Goal: Information Seeking & Learning: Learn about a topic

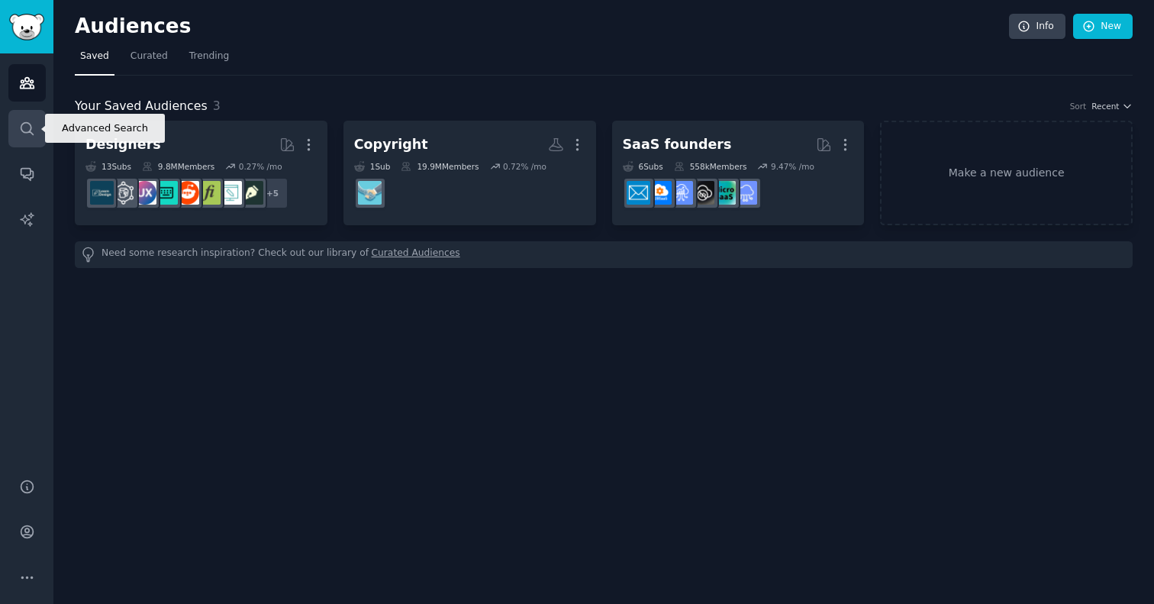
click at [24, 124] on icon "Sidebar" at bounding box center [27, 129] width 16 height 16
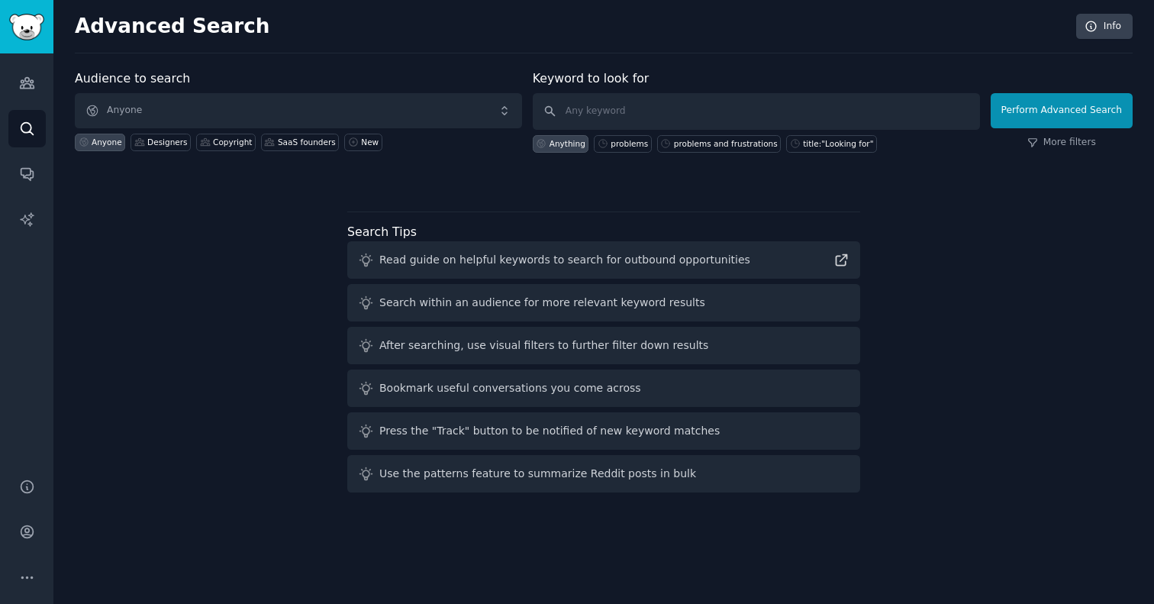
click at [389, 114] on span "Anyone" at bounding box center [298, 110] width 447 height 35
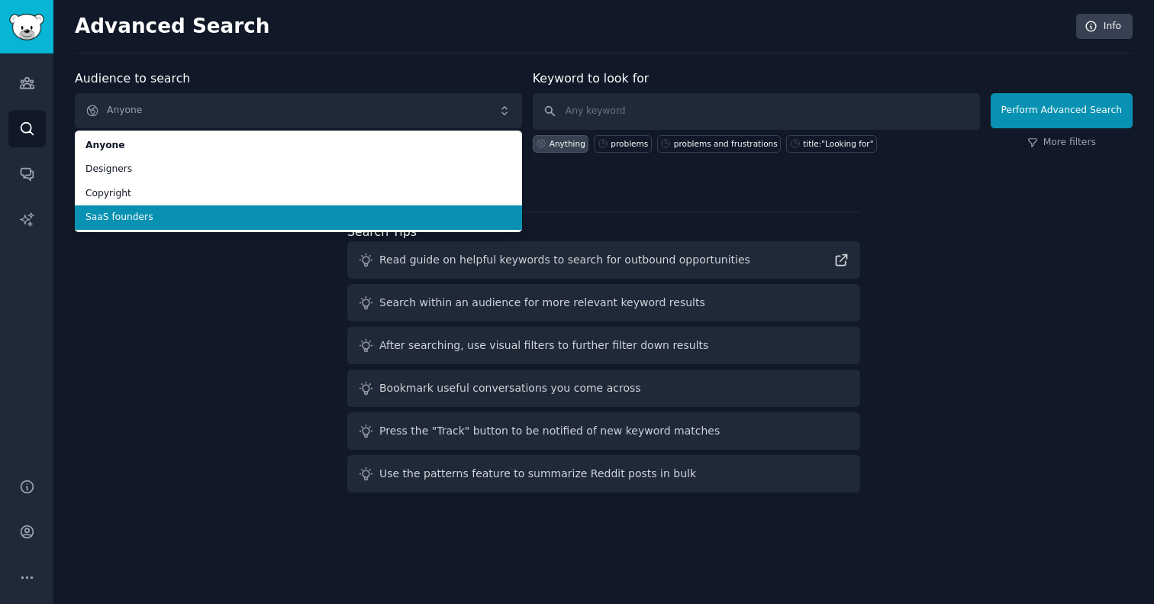
click at [279, 276] on div "Audience to search Anyone Anyone Designers Copyright SaaS founders Anyone Desig…" at bounding box center [604, 283] width 1058 height 429
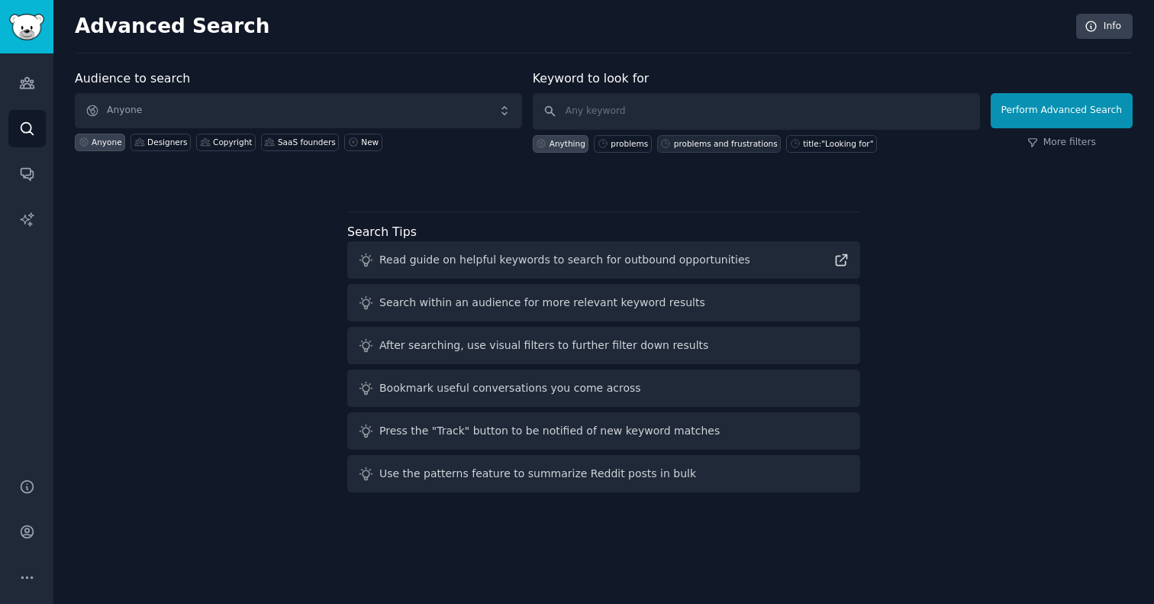
click at [682, 151] on div "problems and frustrations" at bounding box center [719, 144] width 124 height 18
type input "problems and frustrations"
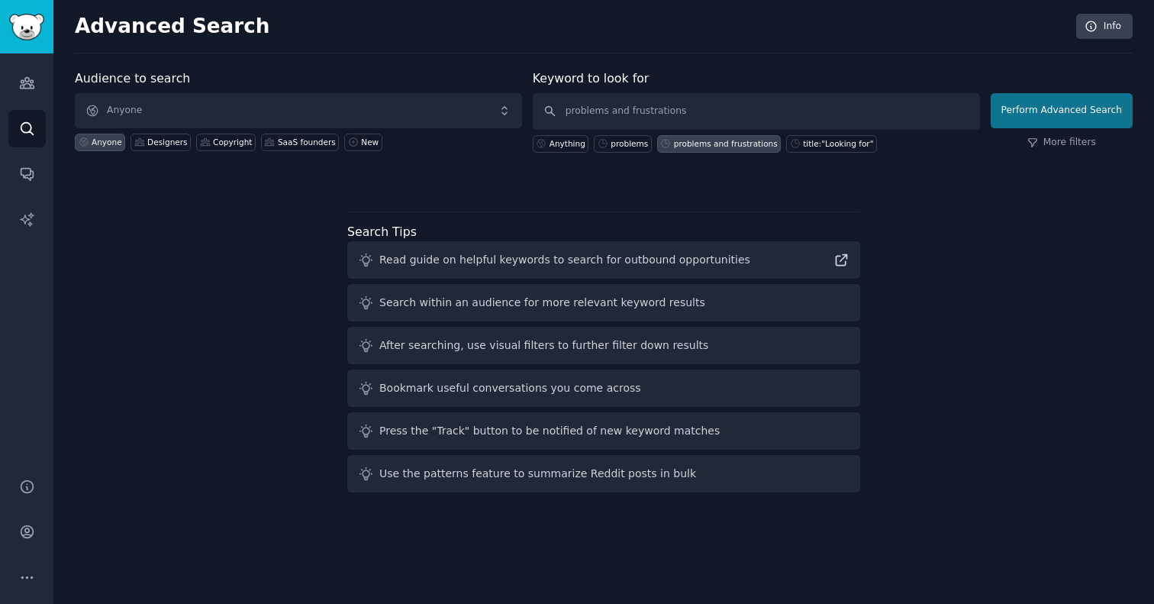
click at [1009, 114] on button "Perform Advanced Search" at bounding box center [1062, 110] width 142 height 35
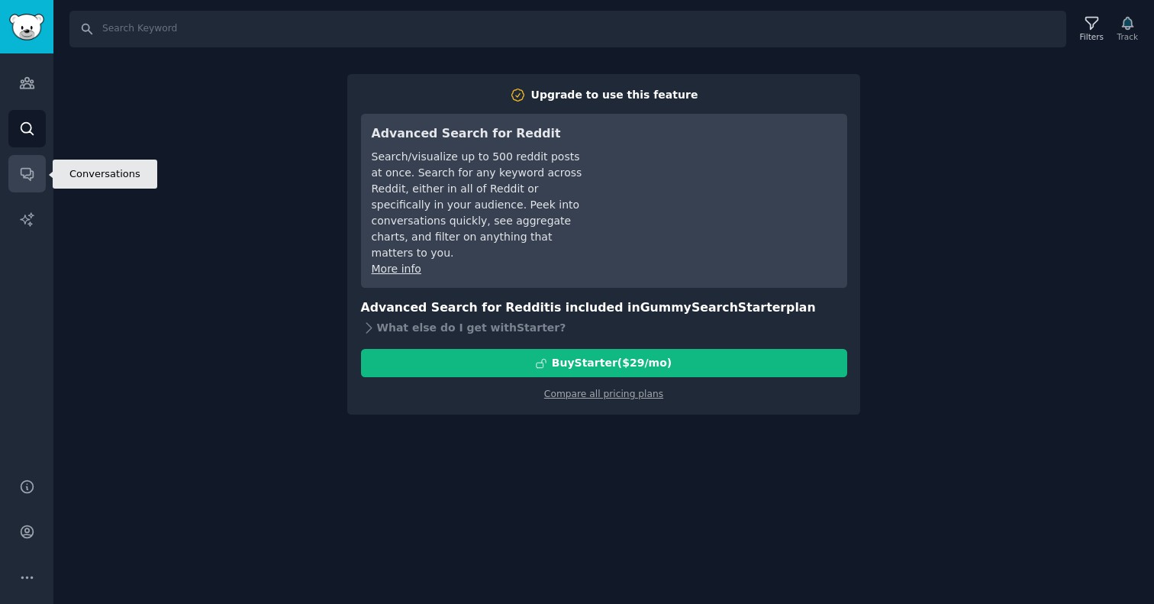
click at [27, 179] on icon "Sidebar" at bounding box center [27, 174] width 16 height 16
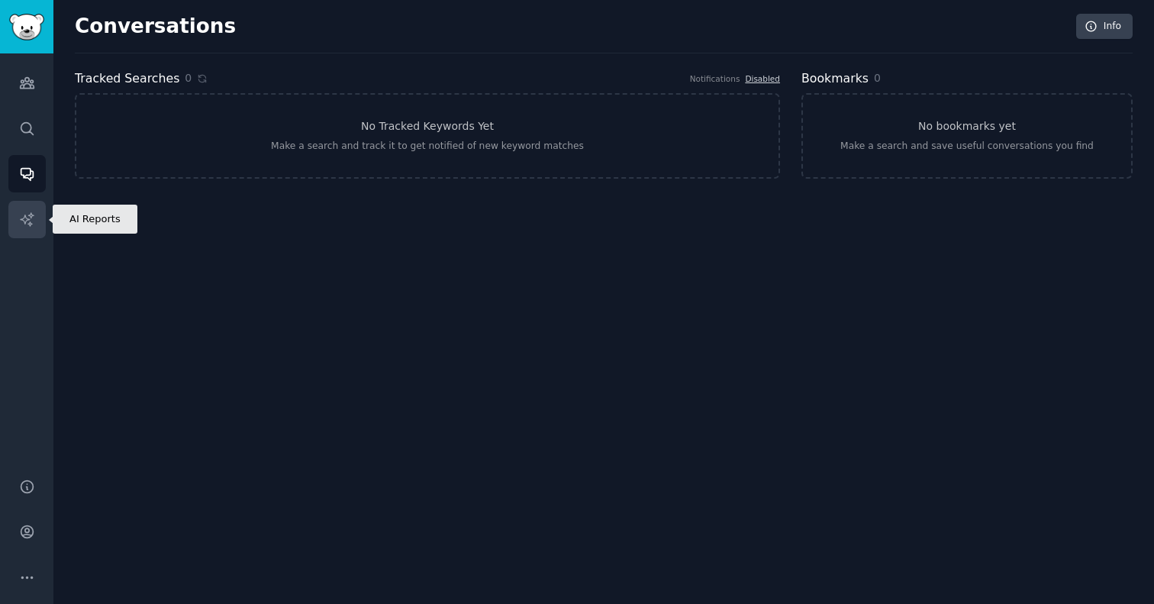
click at [40, 224] on link "AI Reports" at bounding box center [26, 219] width 37 height 37
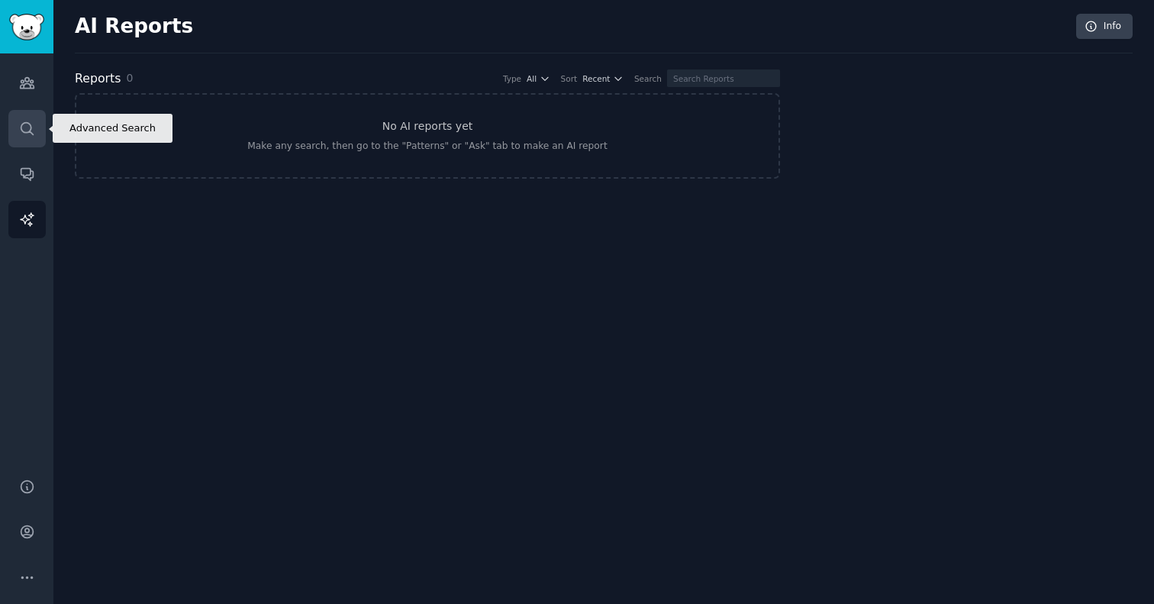
click at [30, 118] on link "Search" at bounding box center [26, 128] width 37 height 37
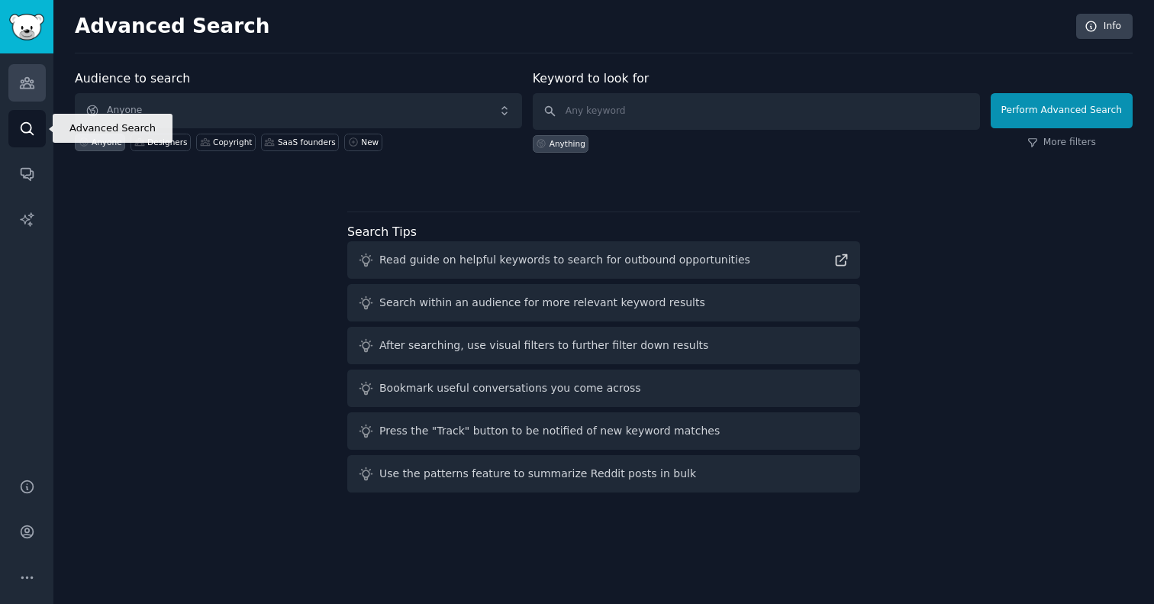
click at [23, 86] on icon "Sidebar" at bounding box center [27, 83] width 14 height 11
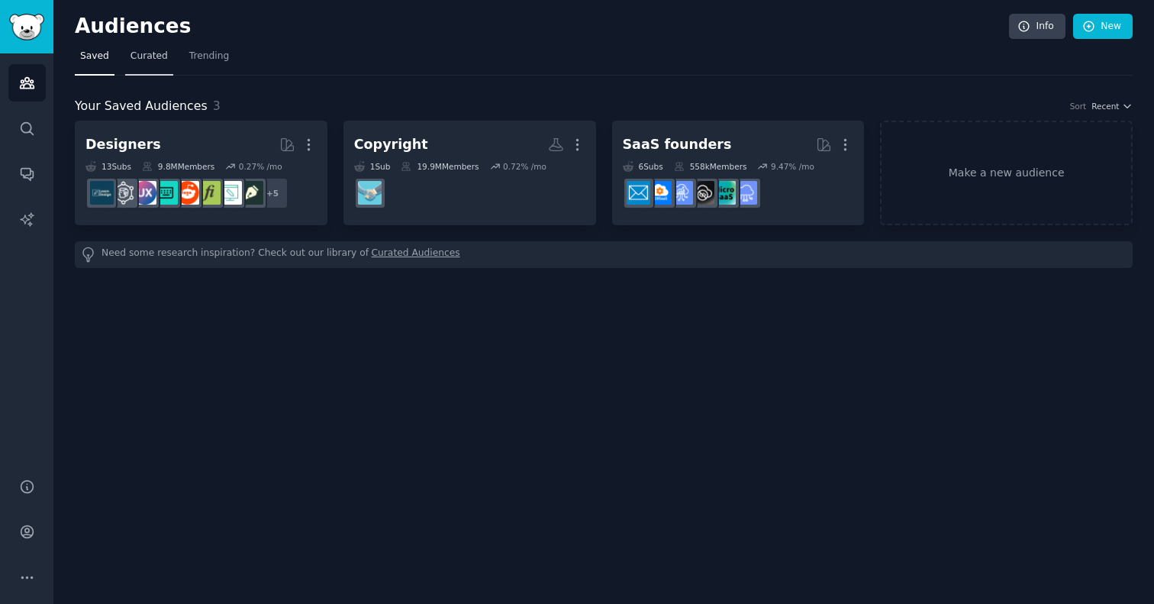
click at [150, 45] on link "Curated" at bounding box center [149, 59] width 48 height 31
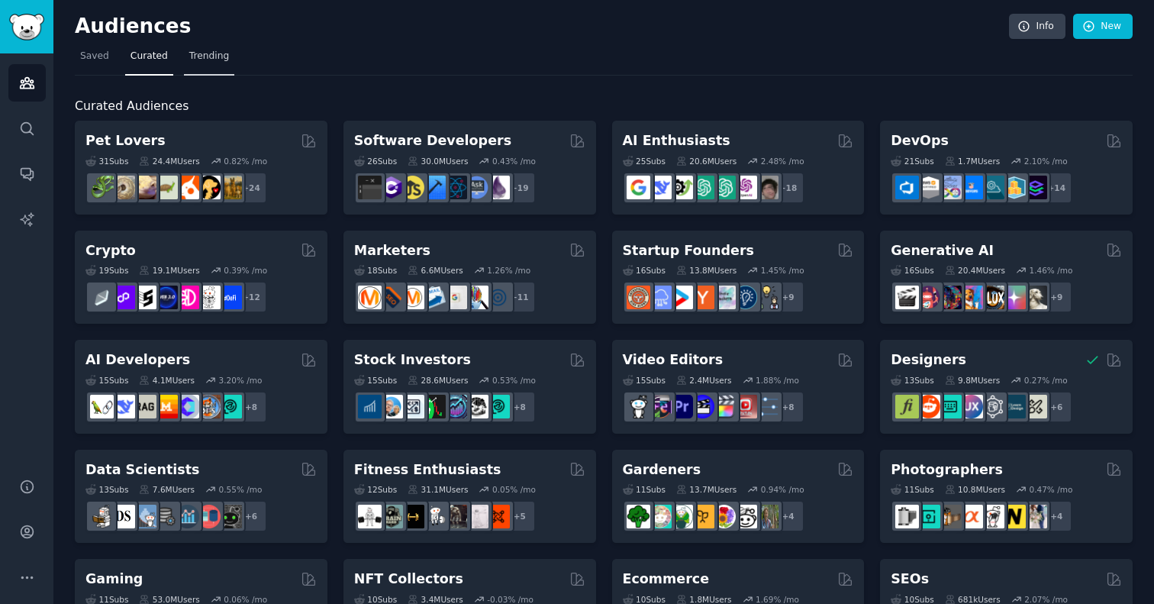
click at [217, 54] on span "Trending" at bounding box center [209, 57] width 40 height 14
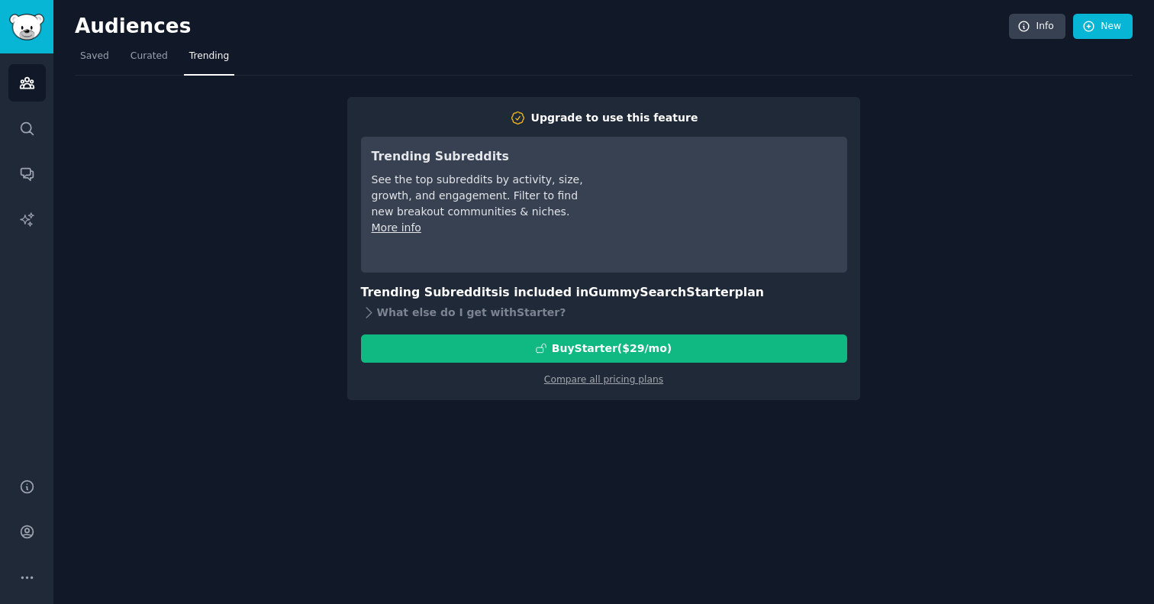
click at [174, 57] on nav "Saved Curated Trending" at bounding box center [604, 59] width 1058 height 31
click at [159, 57] on span "Curated" at bounding box center [148, 57] width 37 height 14
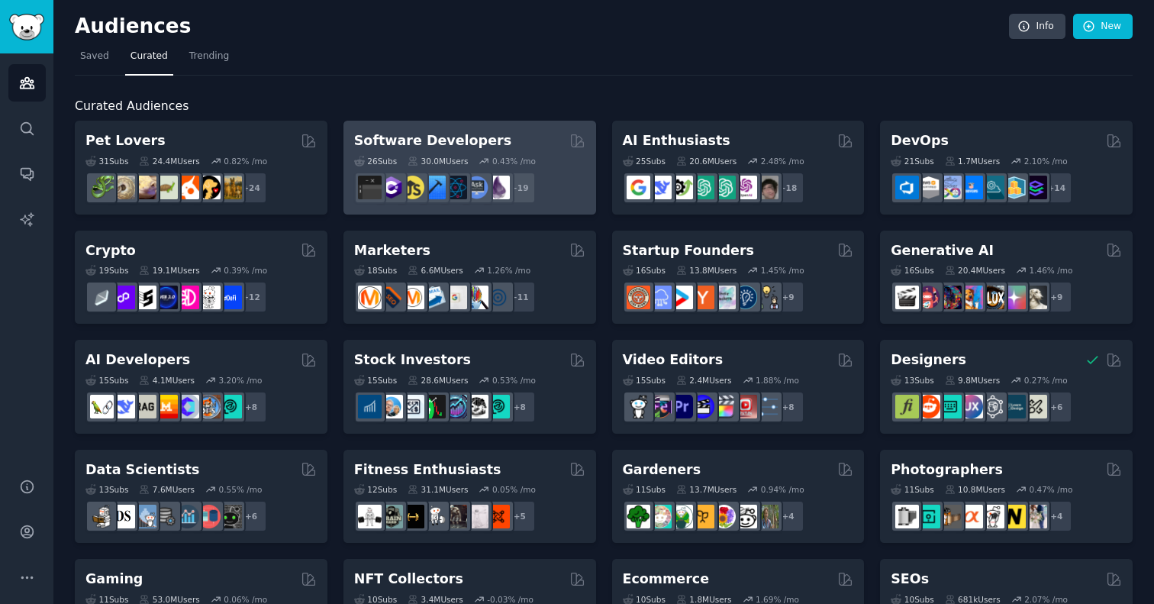
click at [431, 131] on h2 "Software Developers" at bounding box center [432, 140] width 157 height 19
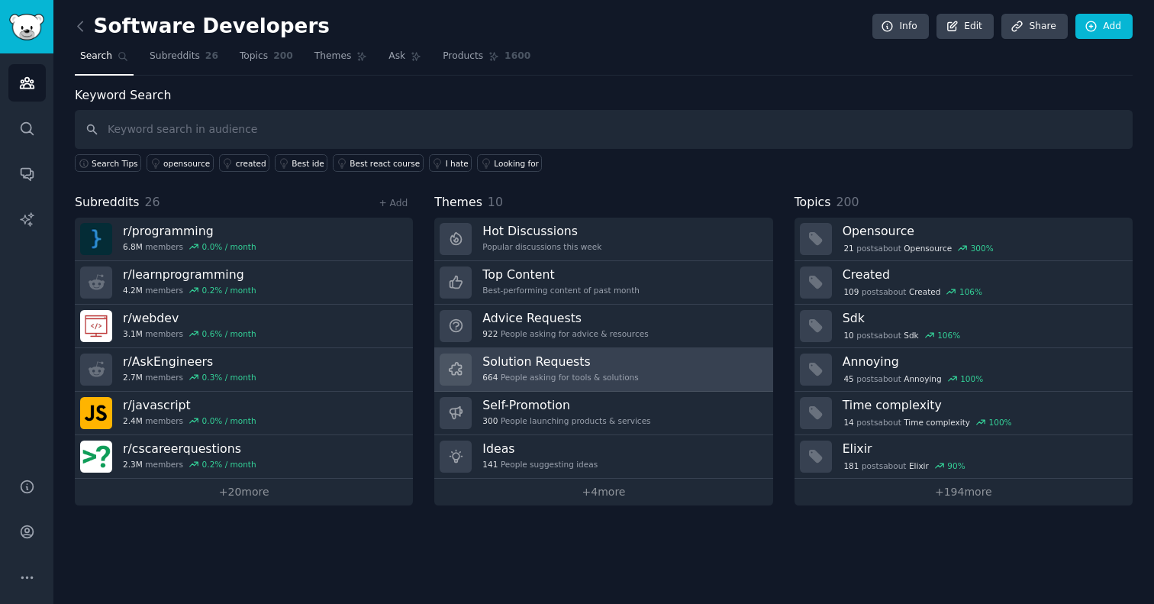
click at [523, 358] on h3 "Solution Requests" at bounding box center [560, 361] width 156 height 16
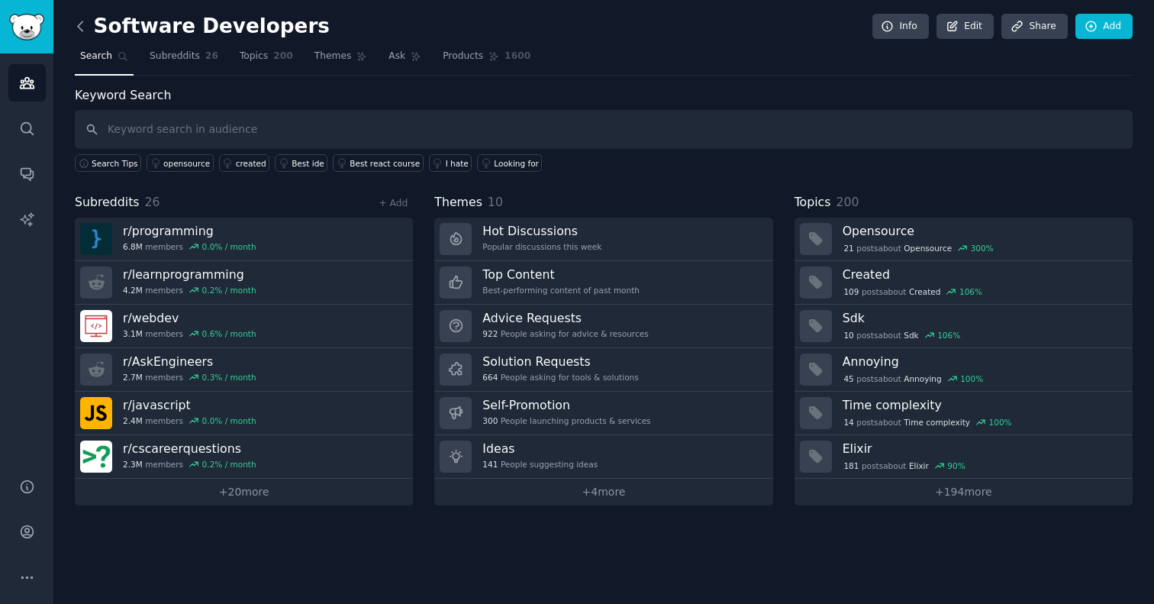
click at [82, 28] on icon at bounding box center [80, 26] width 16 height 16
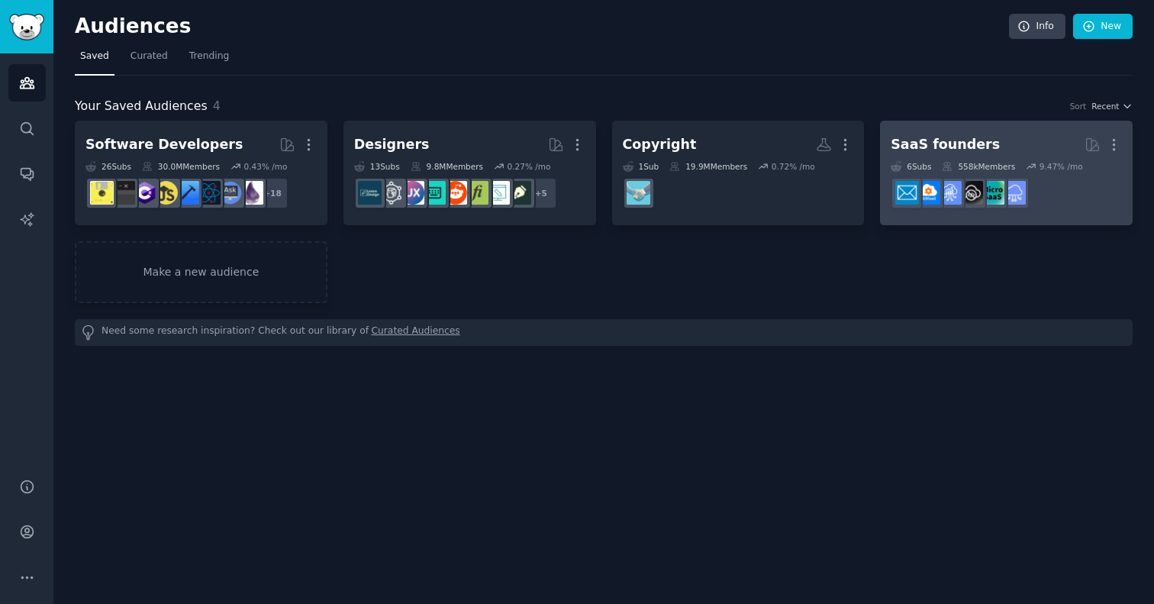
click at [908, 128] on link "SaaS founders More 6 Sub s 558k Members 9.47 % /mo" at bounding box center [1006, 173] width 253 height 105
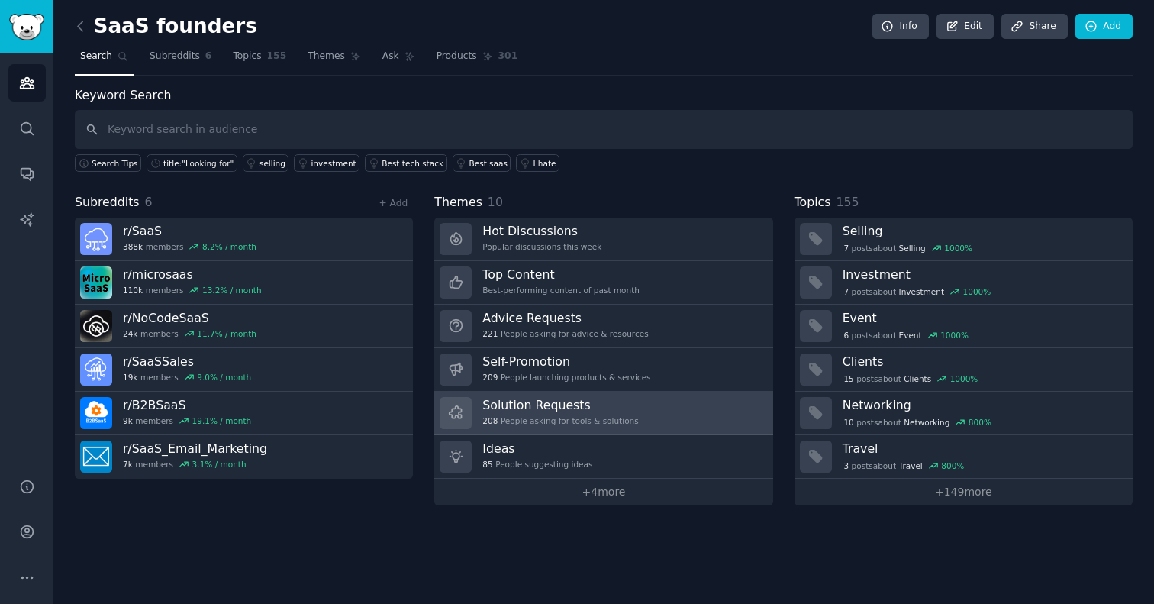
click at [569, 397] on h3 "Solution Requests" at bounding box center [560, 405] width 156 height 16
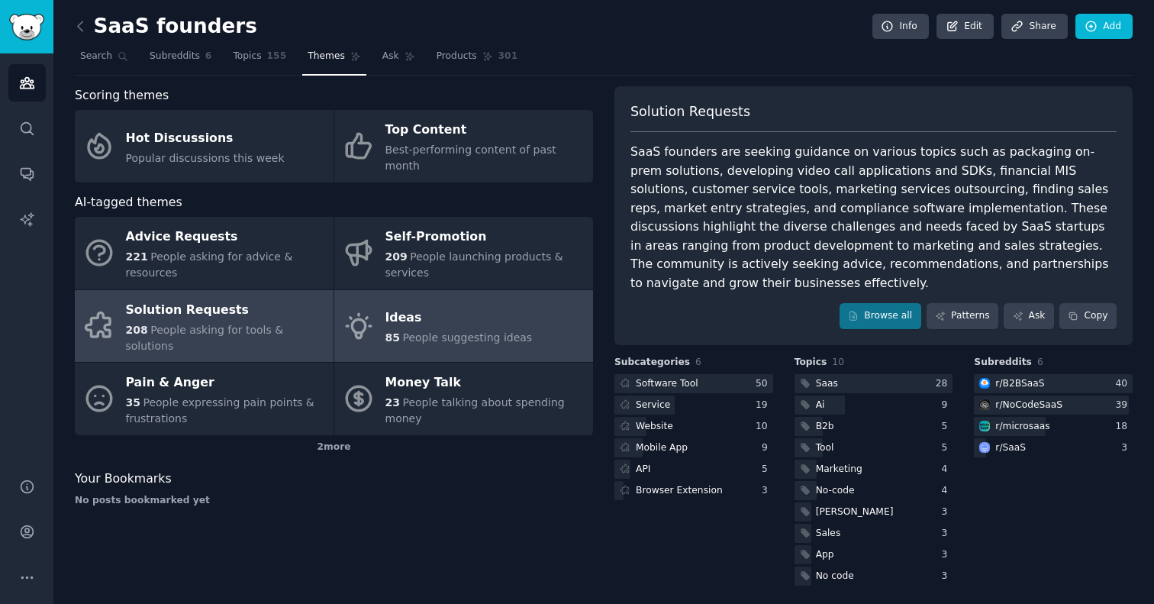
click at [550, 321] on link "Ideas 85 People suggesting ideas" at bounding box center [463, 326] width 259 height 72
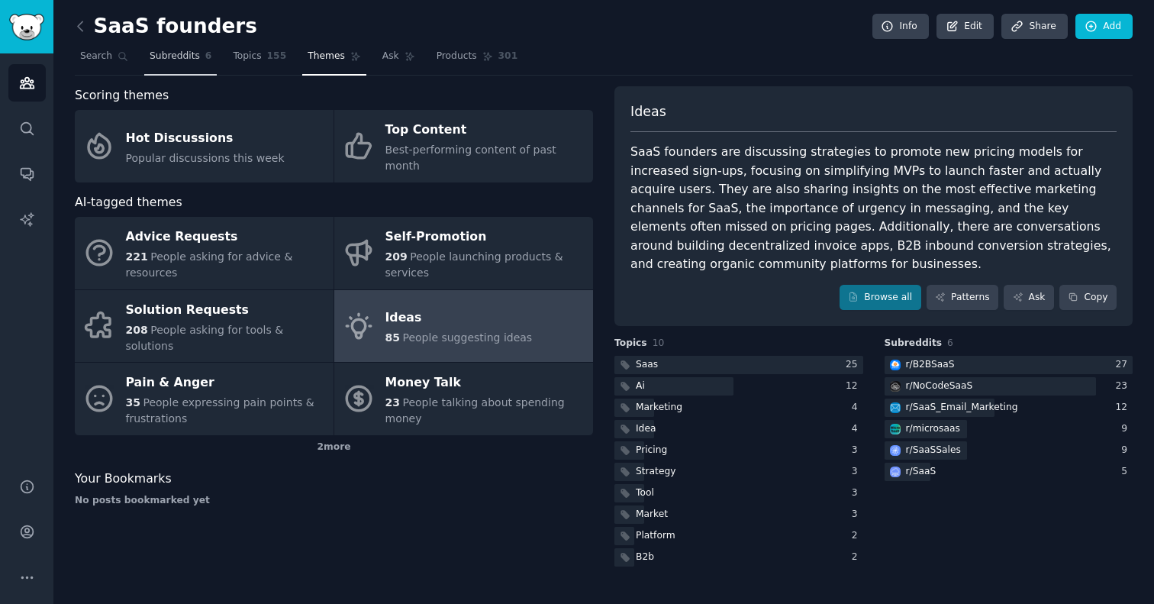
click at [192, 54] on span "Subreddits" at bounding box center [175, 57] width 50 height 14
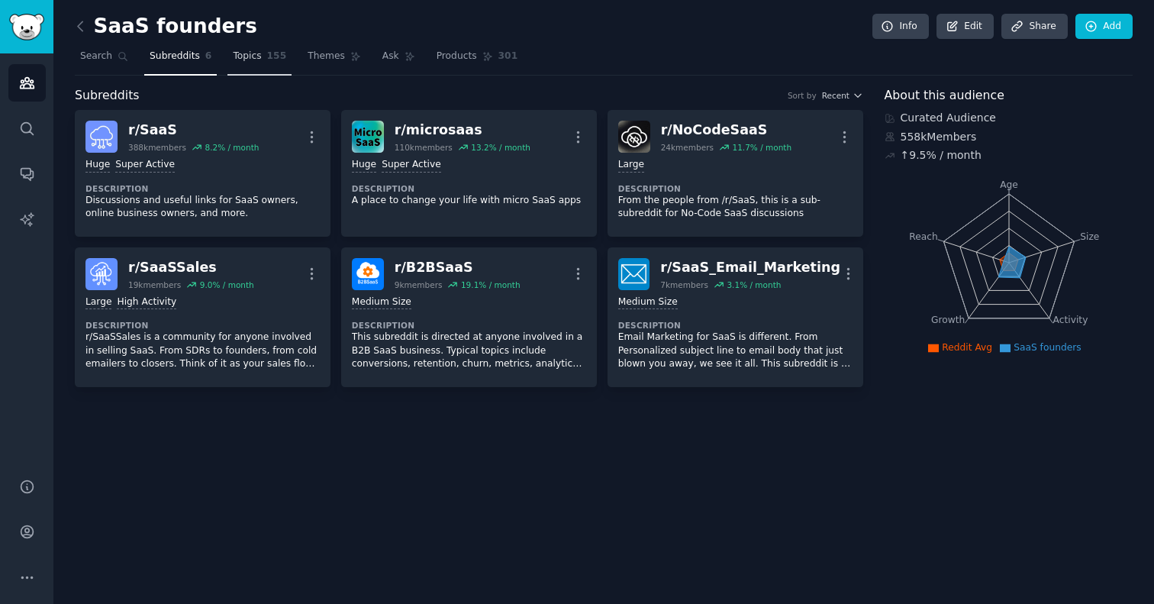
click at [236, 60] on span "Topics" at bounding box center [247, 57] width 28 height 14
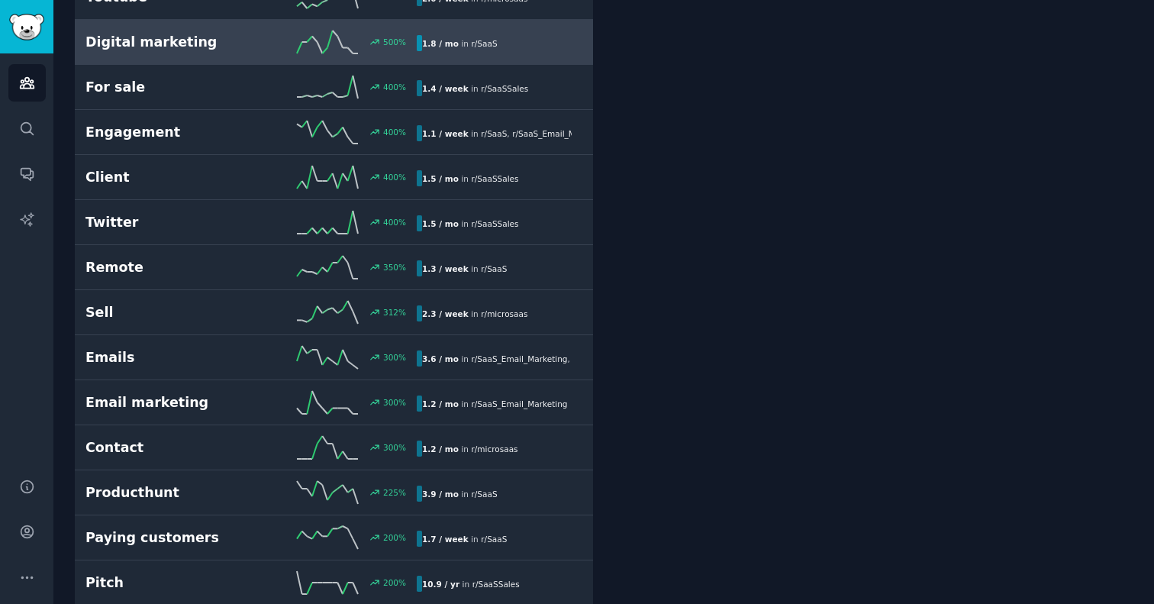
scroll to position [790, 0]
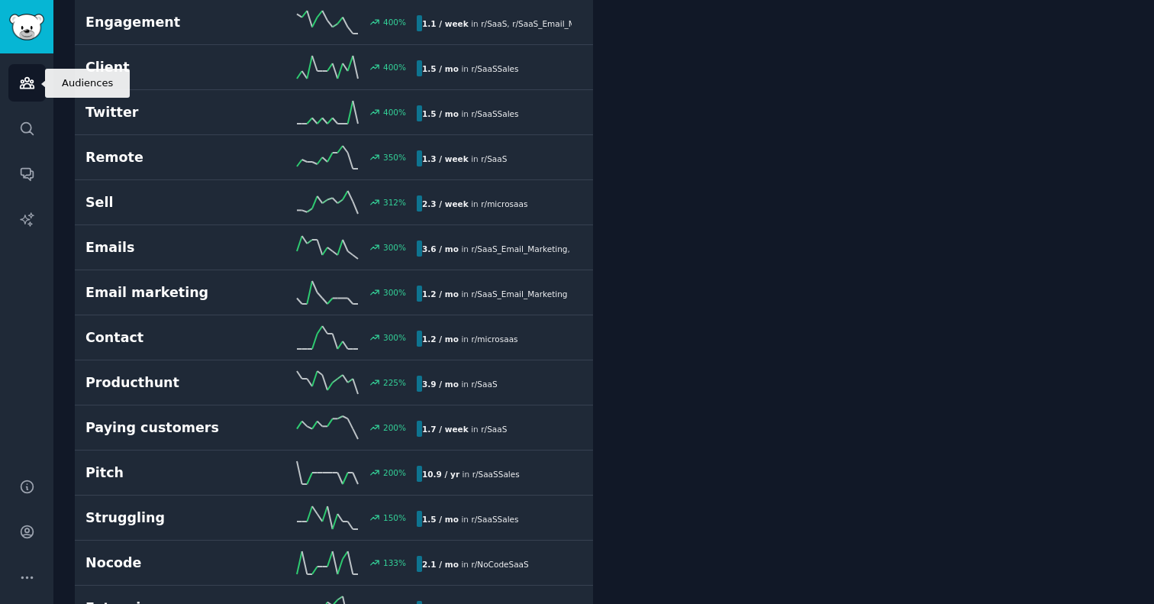
click at [24, 86] on icon "Sidebar" at bounding box center [27, 83] width 16 height 16
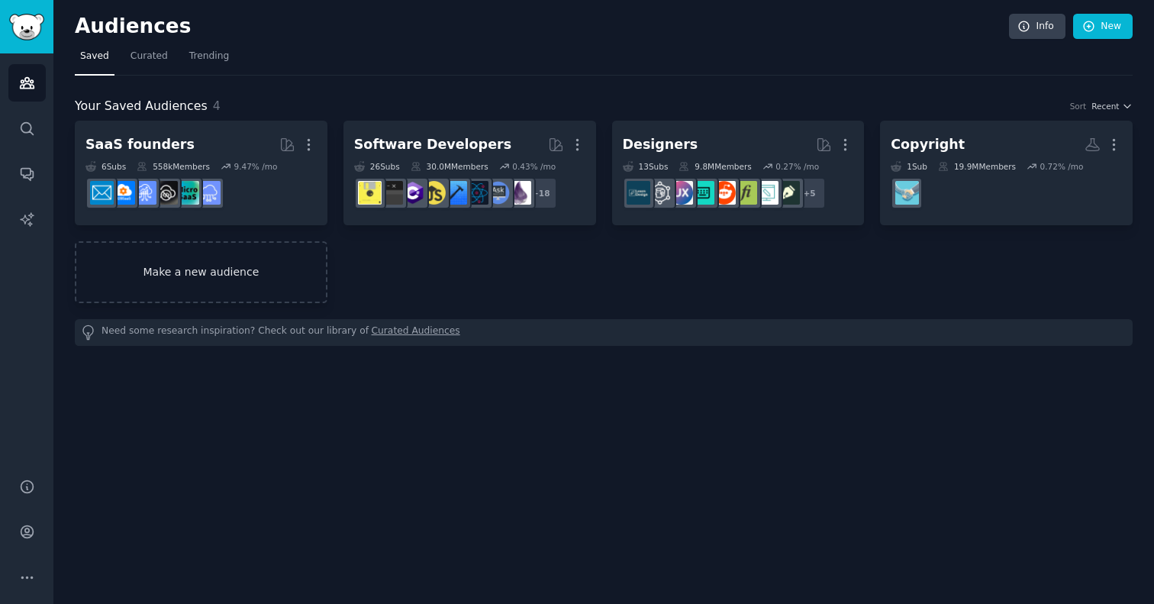
click at [182, 270] on link "Make a new audience" at bounding box center [201, 272] width 253 height 62
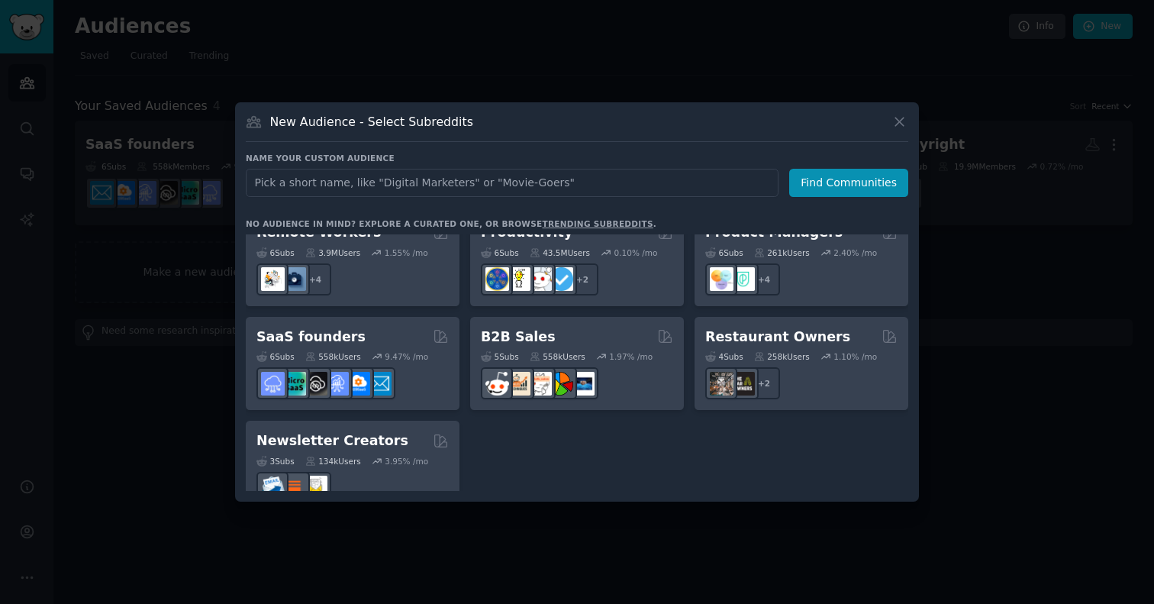
scroll to position [1186, 0]
click at [826, 172] on button "Find Communities" at bounding box center [848, 183] width 119 height 28
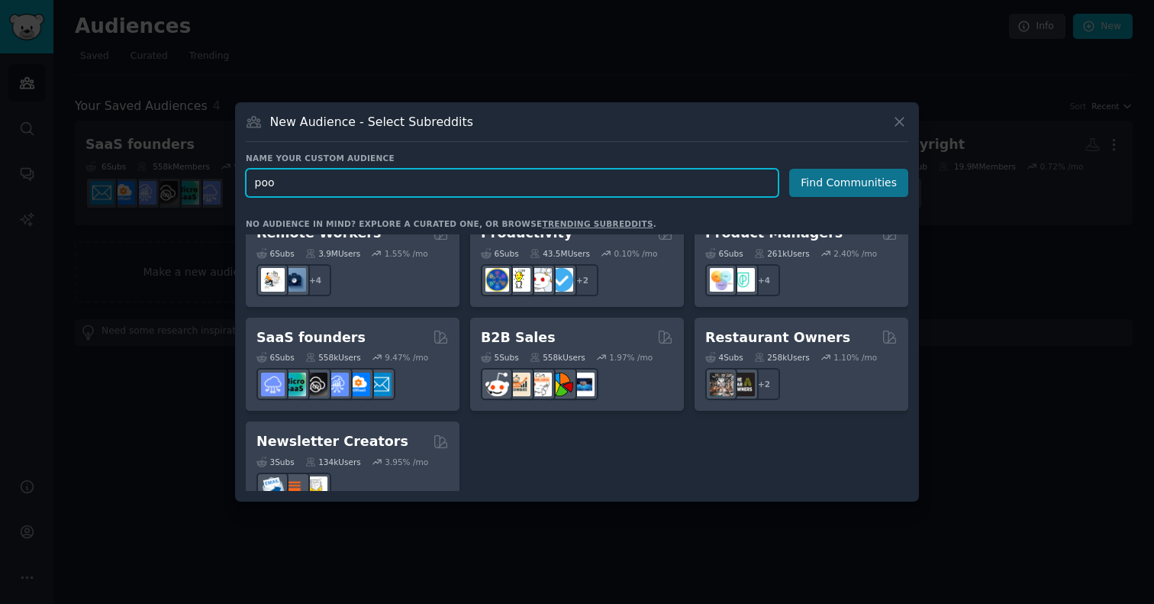
type input "poop"
click at [851, 182] on button "Find Communities" at bounding box center [848, 183] width 119 height 28
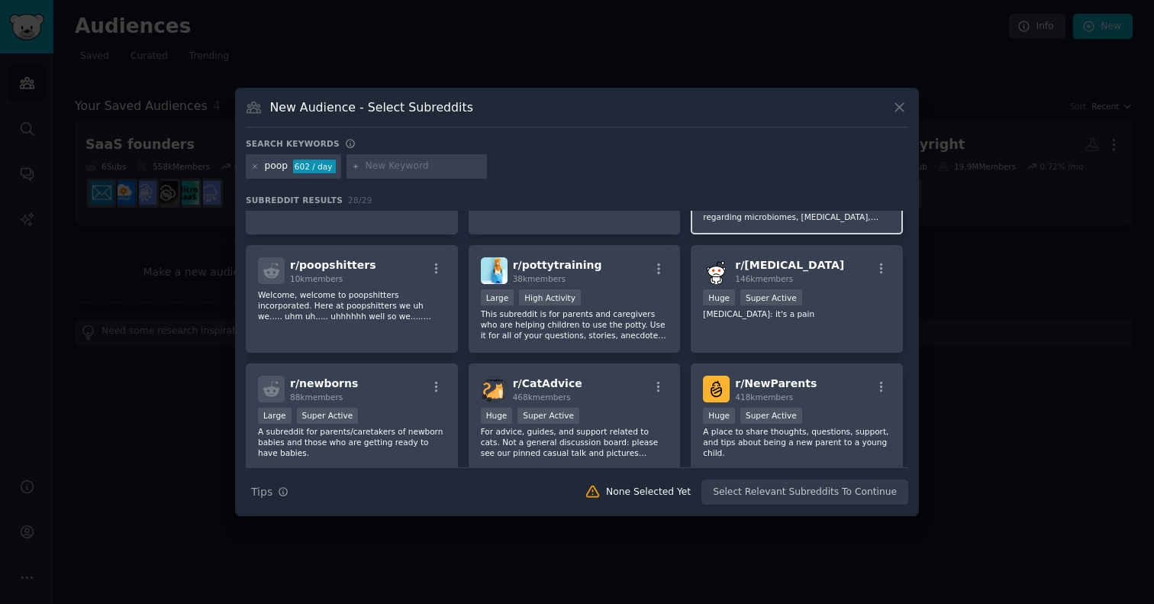
scroll to position [275, 0]
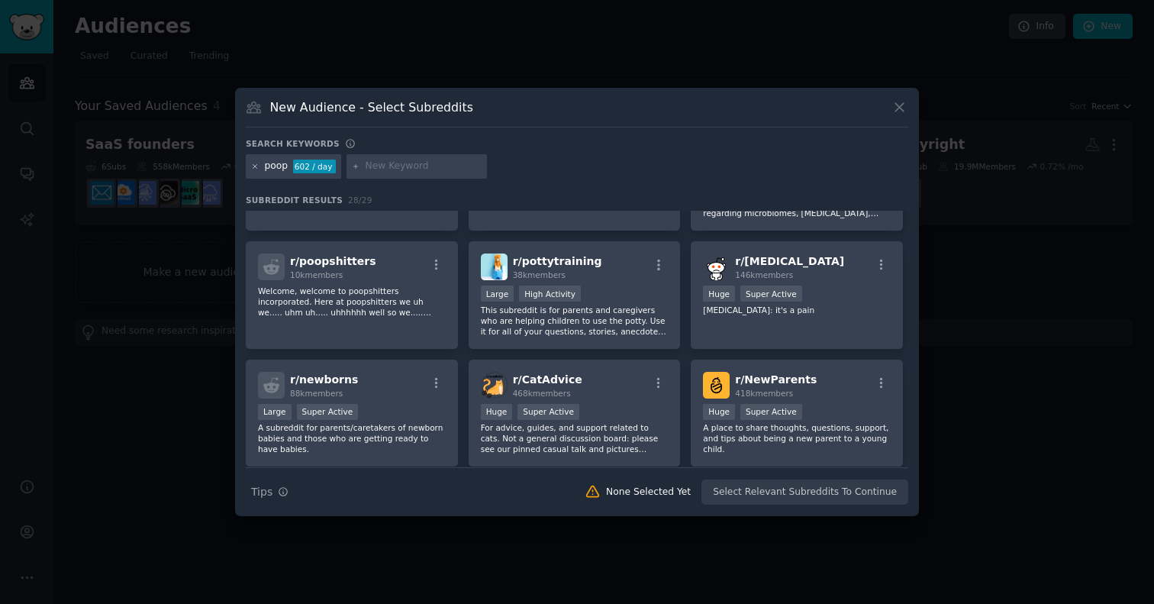
click at [255, 166] on icon at bounding box center [255, 166] width 4 height 4
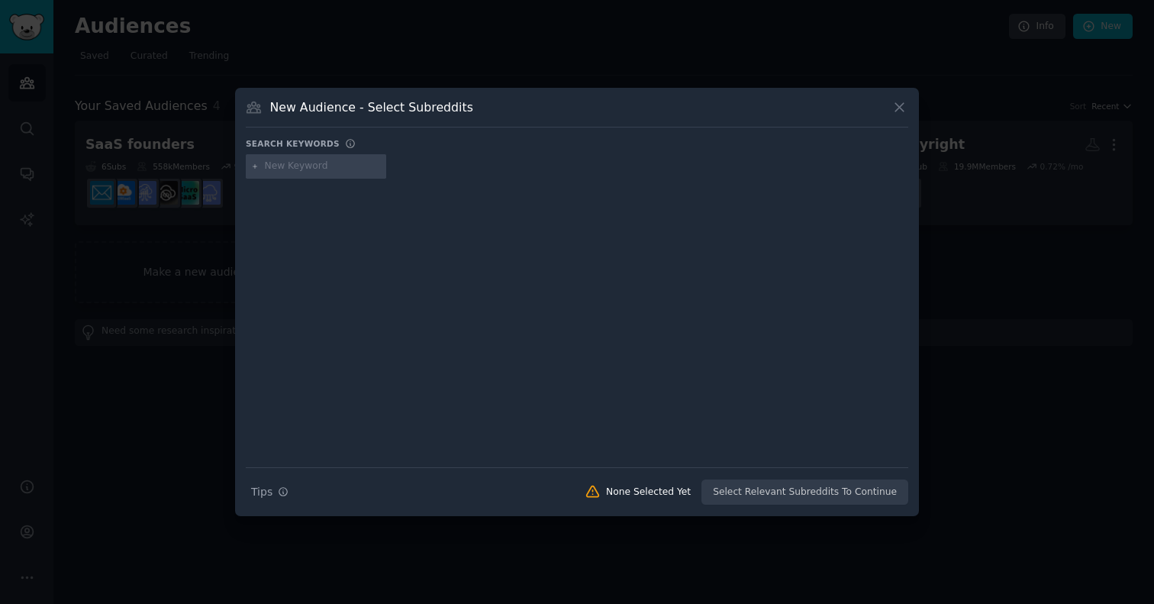
click at [288, 166] on input "text" at bounding box center [323, 166] width 116 height 14
type input "nsfw"
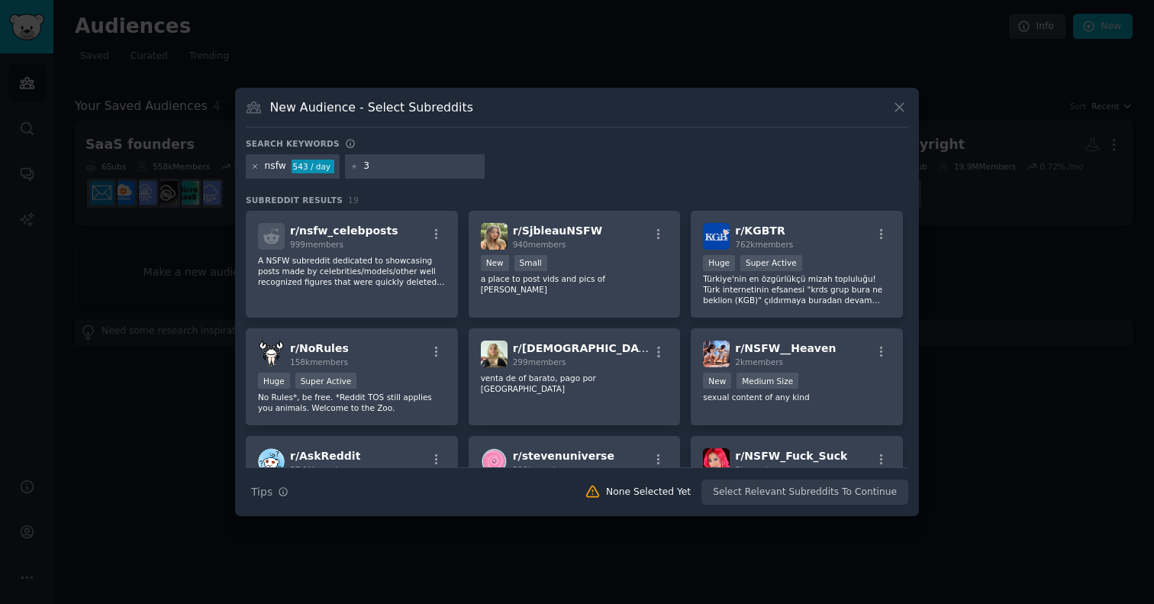
type input "3"
click at [256, 167] on icon at bounding box center [255, 166] width 4 height 4
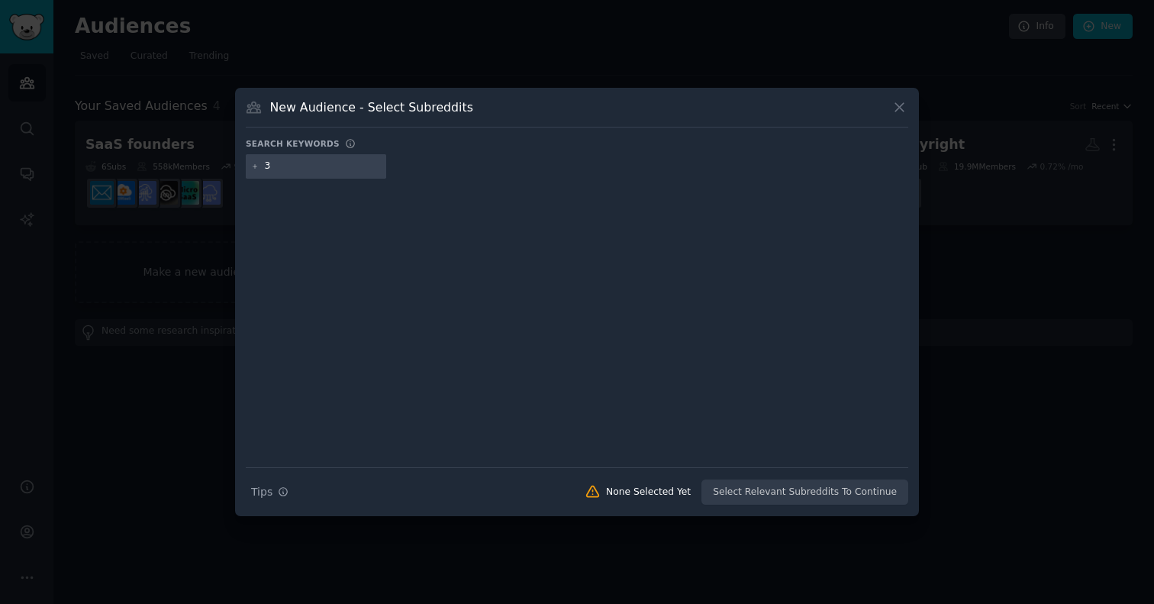
click at [900, 113] on icon at bounding box center [899, 107] width 16 height 16
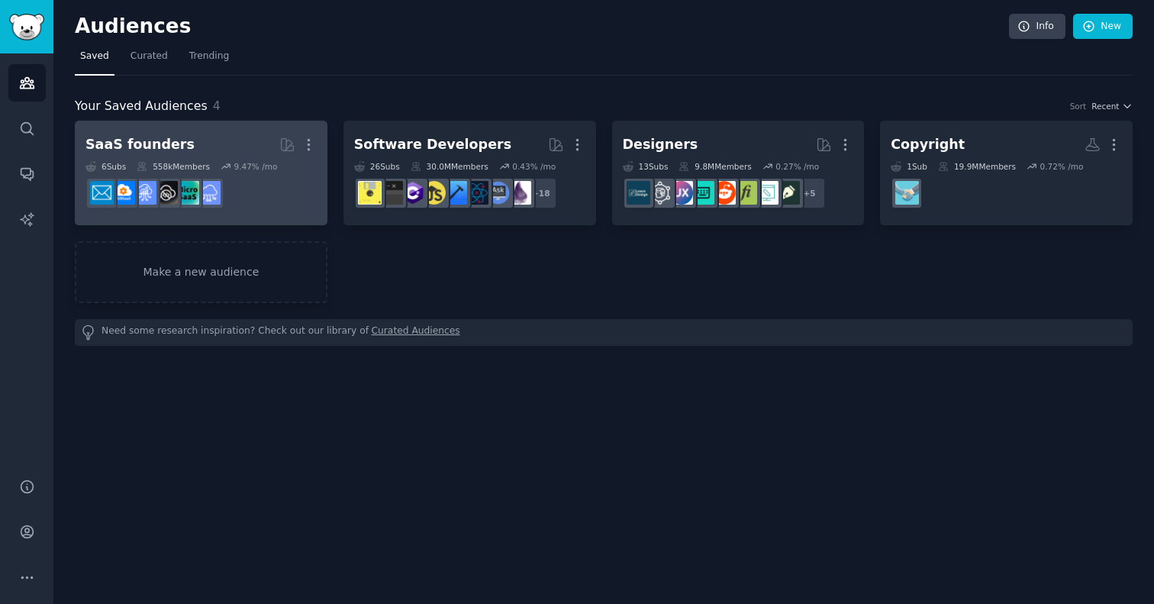
click at [243, 140] on h2 "SaaS founders More" at bounding box center [200, 144] width 231 height 27
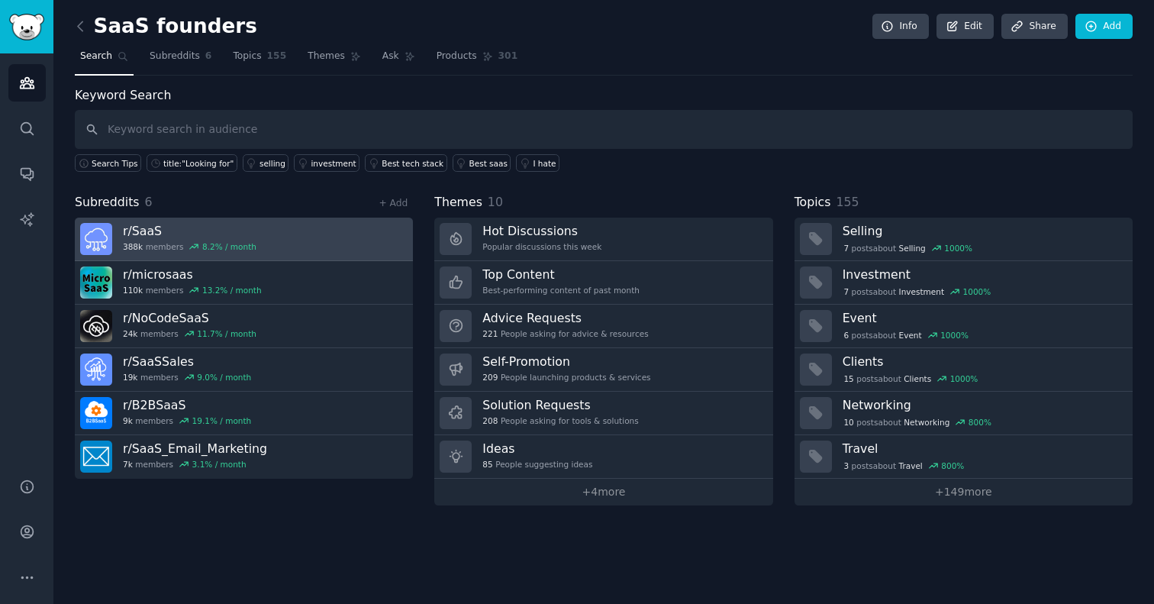
click at [295, 239] on link "r/ SaaS 388k members 8.2 % / month" at bounding box center [244, 238] width 338 height 43
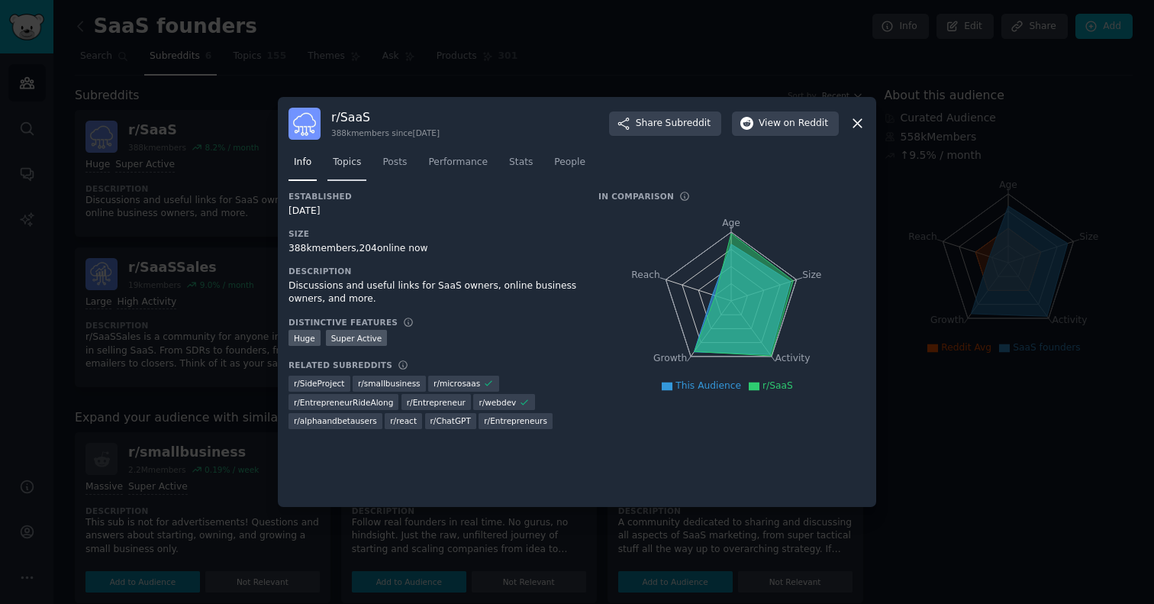
scroll to position [264, 0]
click at [336, 175] on link "Topics" at bounding box center [346, 165] width 39 height 31
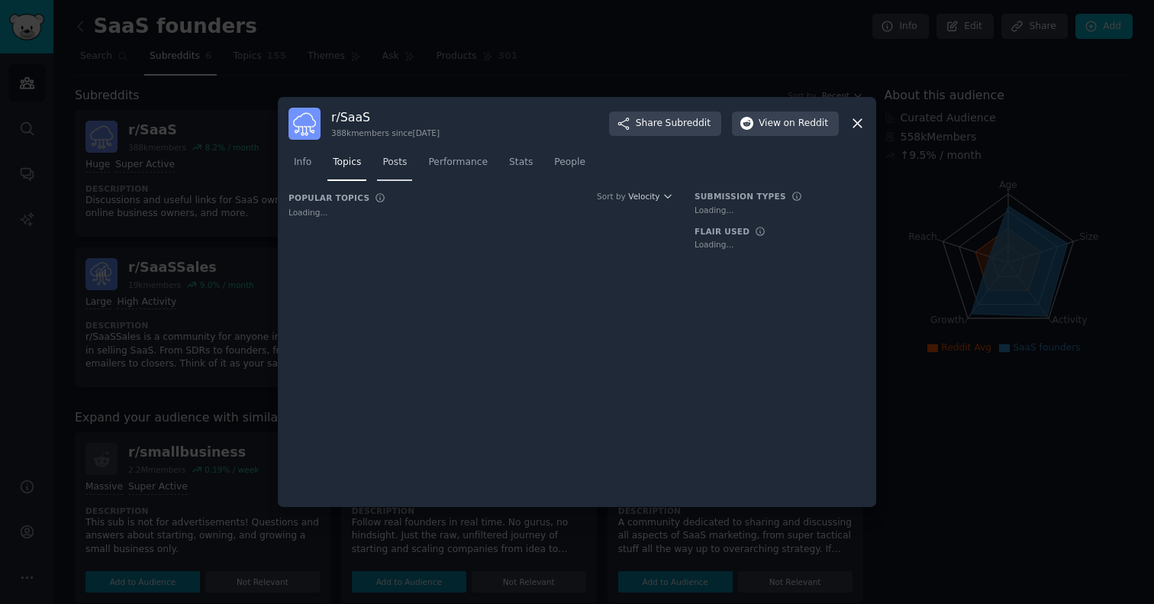
click at [396, 169] on link "Posts" at bounding box center [394, 165] width 35 height 31
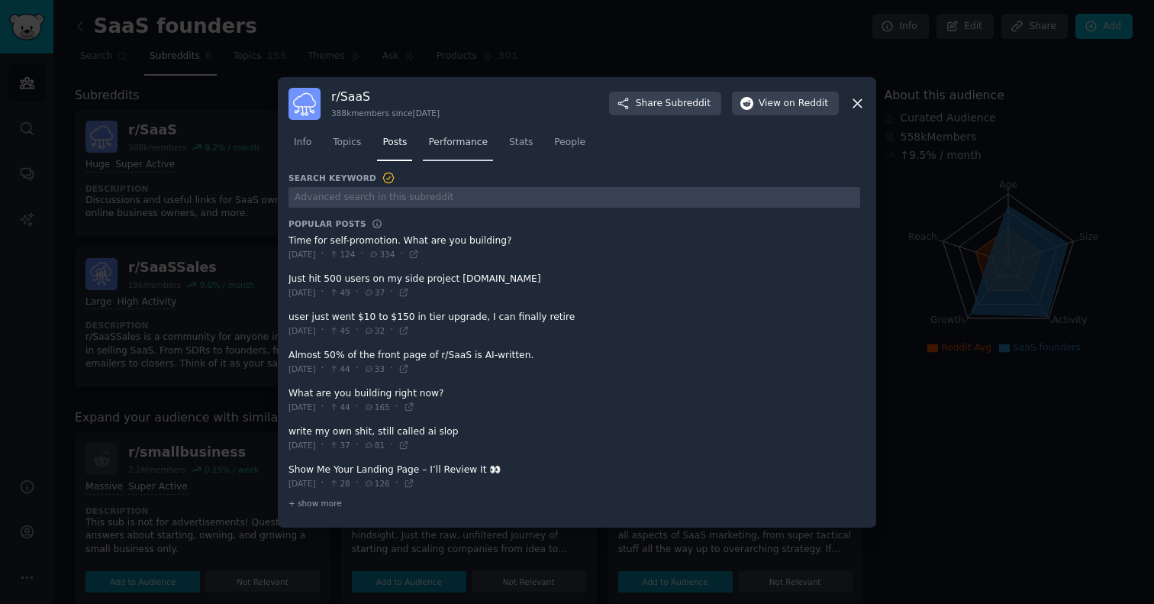
click at [457, 153] on link "Performance" at bounding box center [458, 145] width 70 height 31
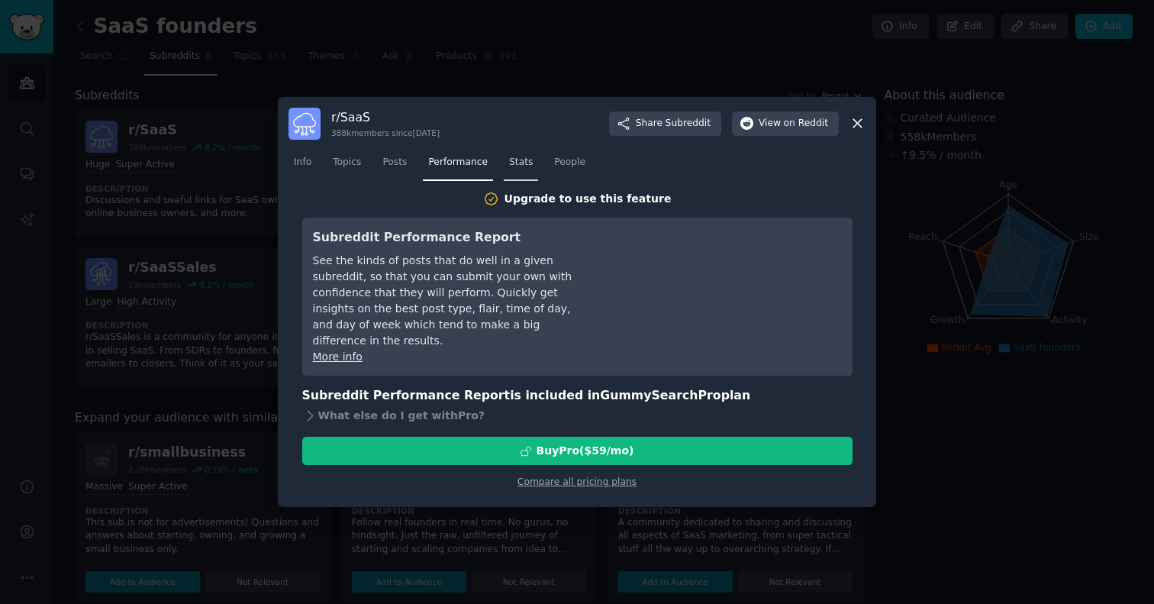
click at [530, 164] on span "Stats" at bounding box center [521, 163] width 24 height 14
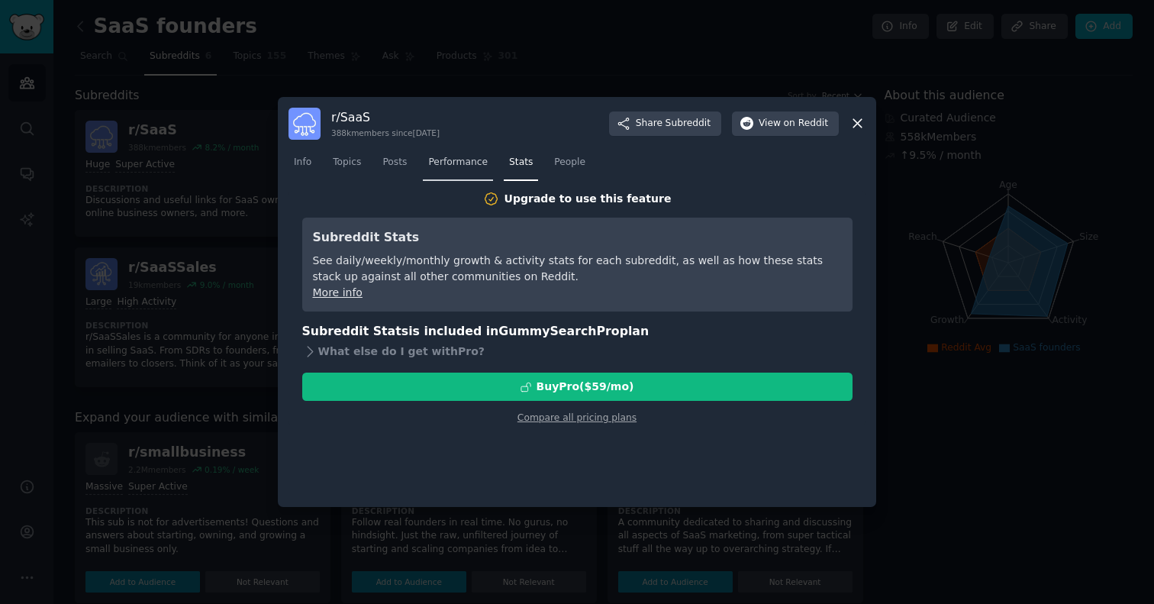
click at [458, 163] on span "Performance" at bounding box center [458, 163] width 60 height 14
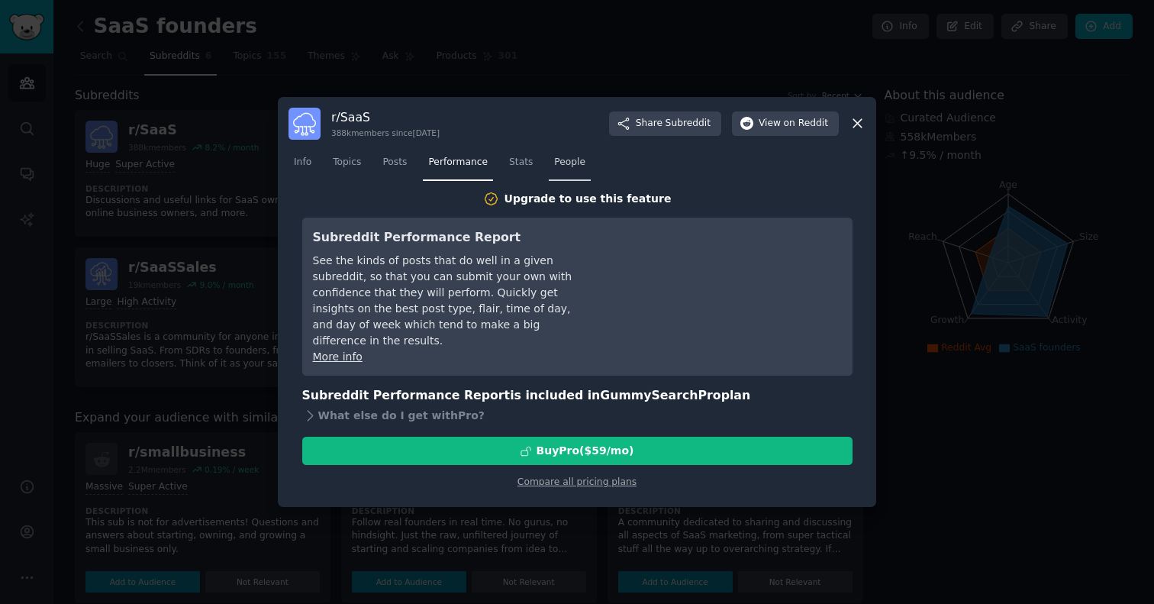
click at [556, 176] on link "People" at bounding box center [570, 165] width 42 height 31
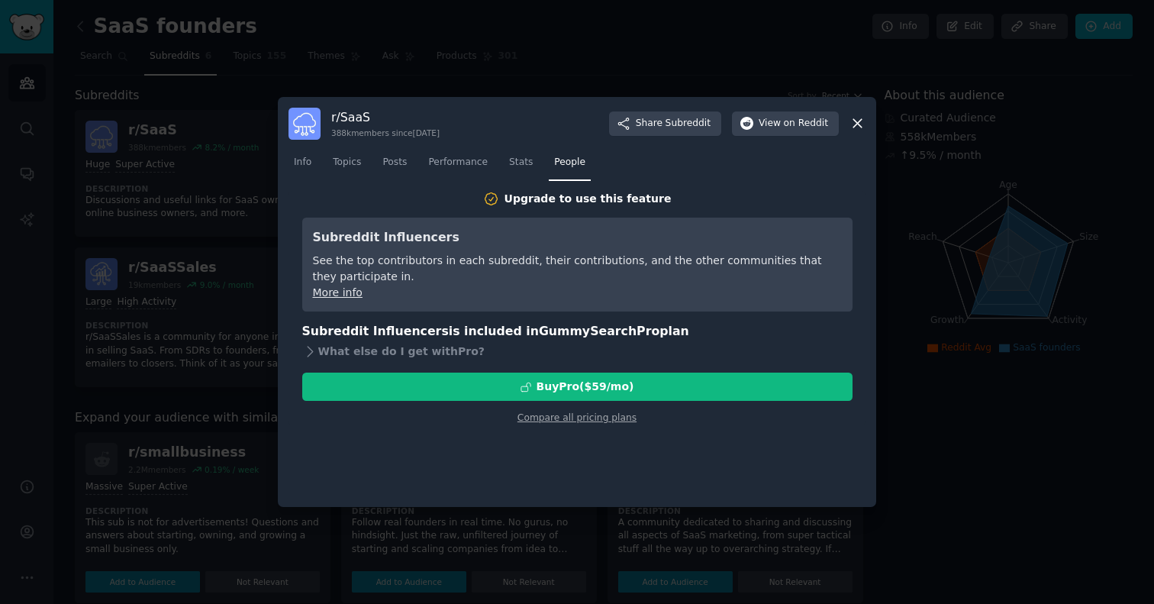
click at [859, 125] on icon at bounding box center [857, 124] width 8 height 8
